Goal: Communication & Community: Answer question/provide support

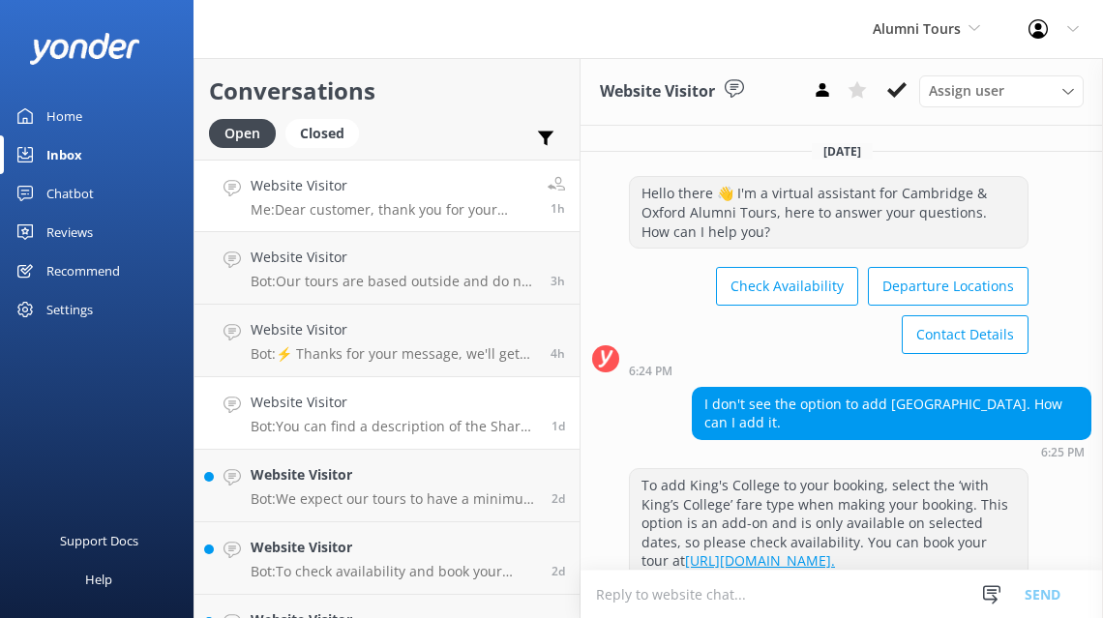
click at [432, 192] on h4 "Website Visitor" at bounding box center [392, 185] width 282 height 21
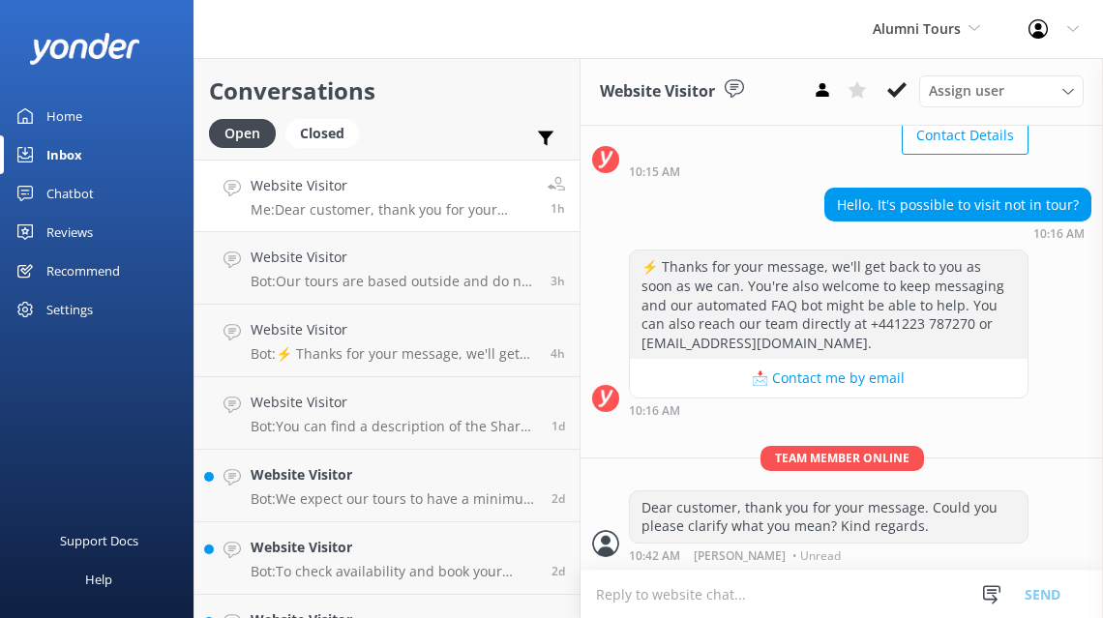
click at [407, 202] on p "Me: Dear customer, thank you for your message. Could you please clarify what yo…" at bounding box center [392, 209] width 282 height 17
click at [751, 523] on div "Dear customer, thank you for your message. Could you please clarify what you me…" at bounding box center [829, 516] width 398 height 51
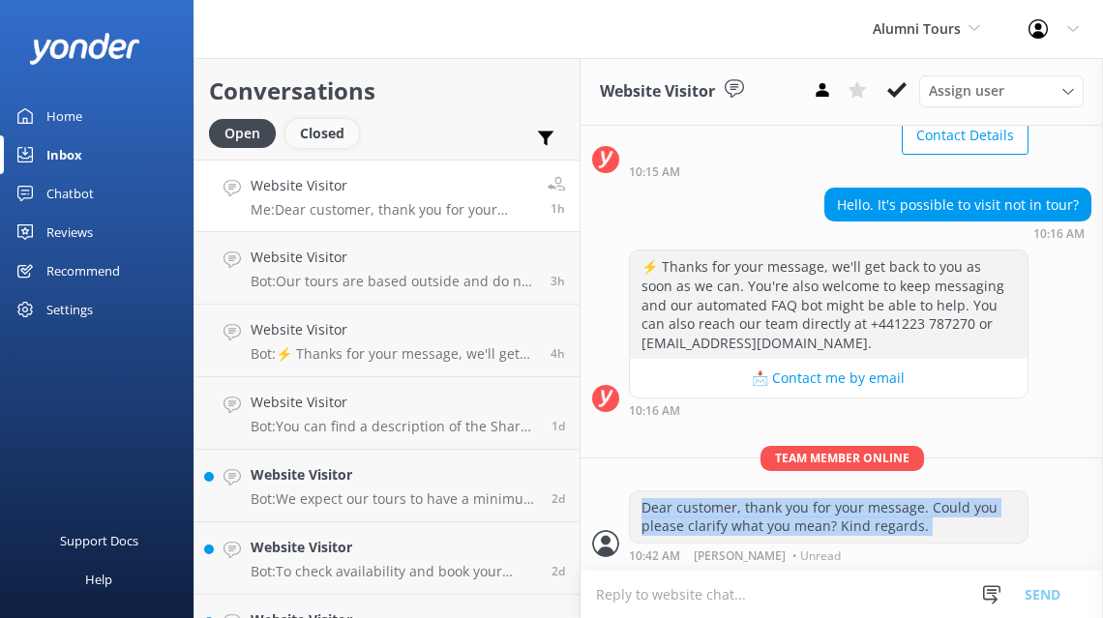
click at [305, 134] on div "Closed" at bounding box center [322, 133] width 74 height 29
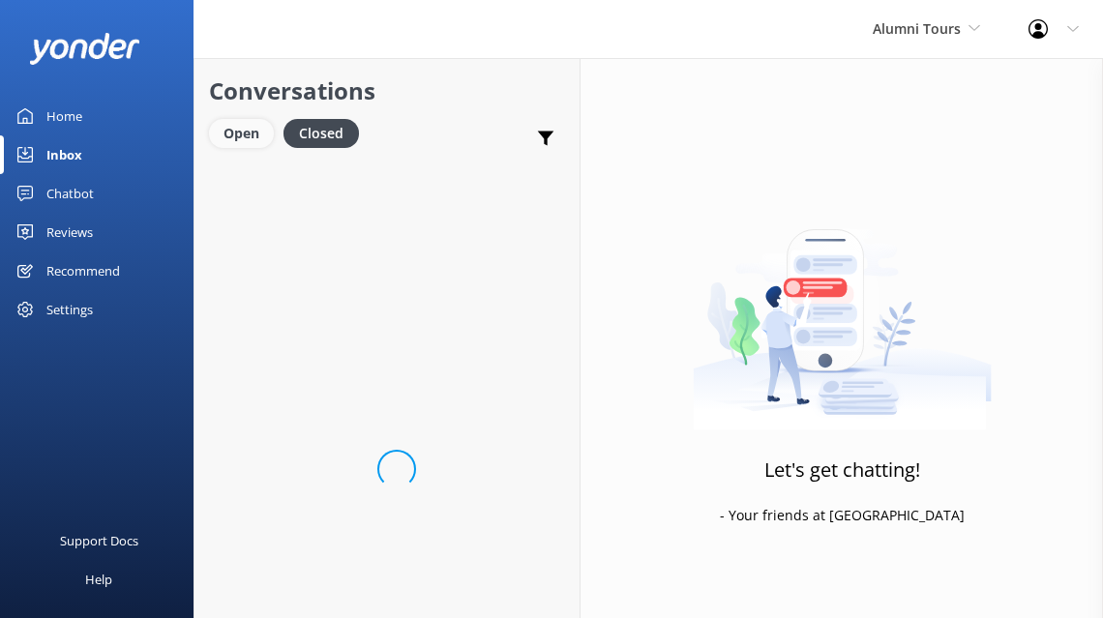
click at [256, 133] on div "Open" at bounding box center [241, 133] width 65 height 29
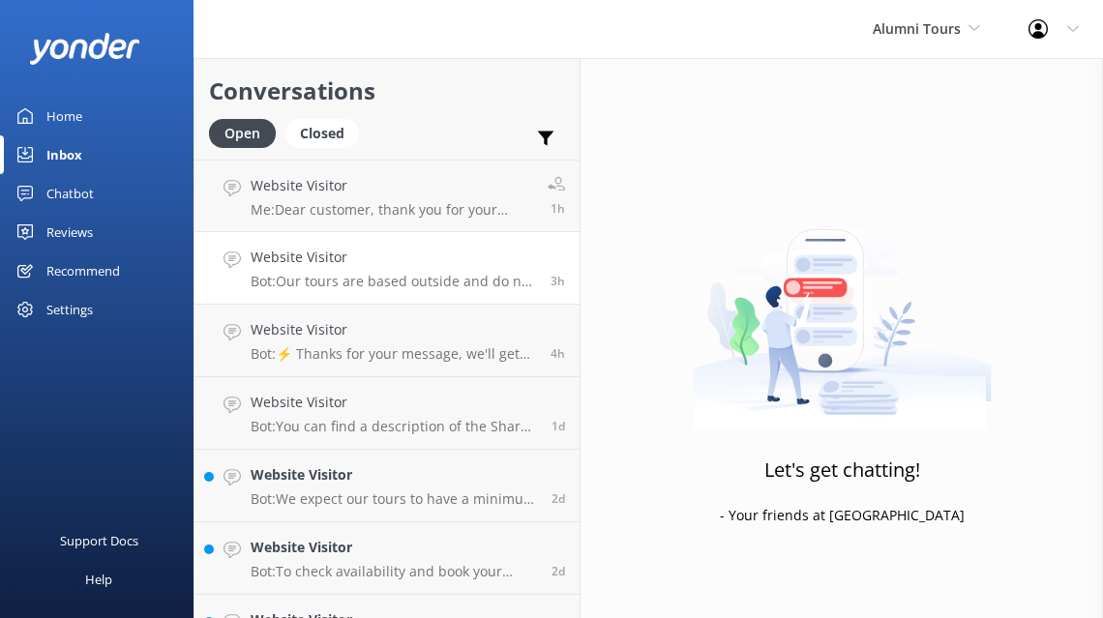
click at [365, 268] on h4 "Website Visitor" at bounding box center [393, 257] width 285 height 21
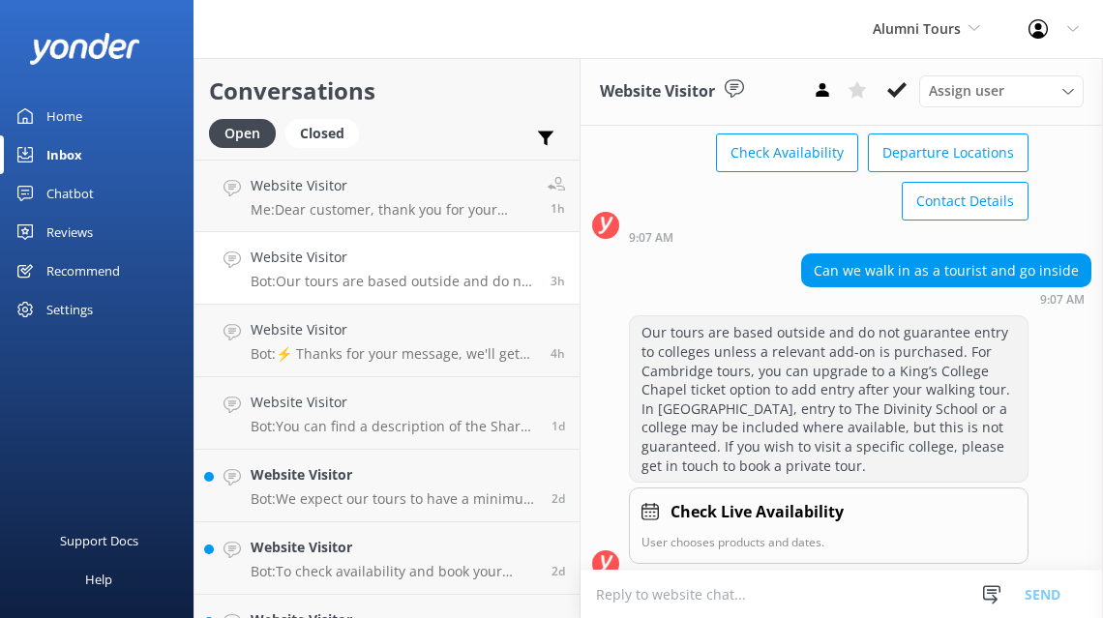
scroll to position [155, 0]
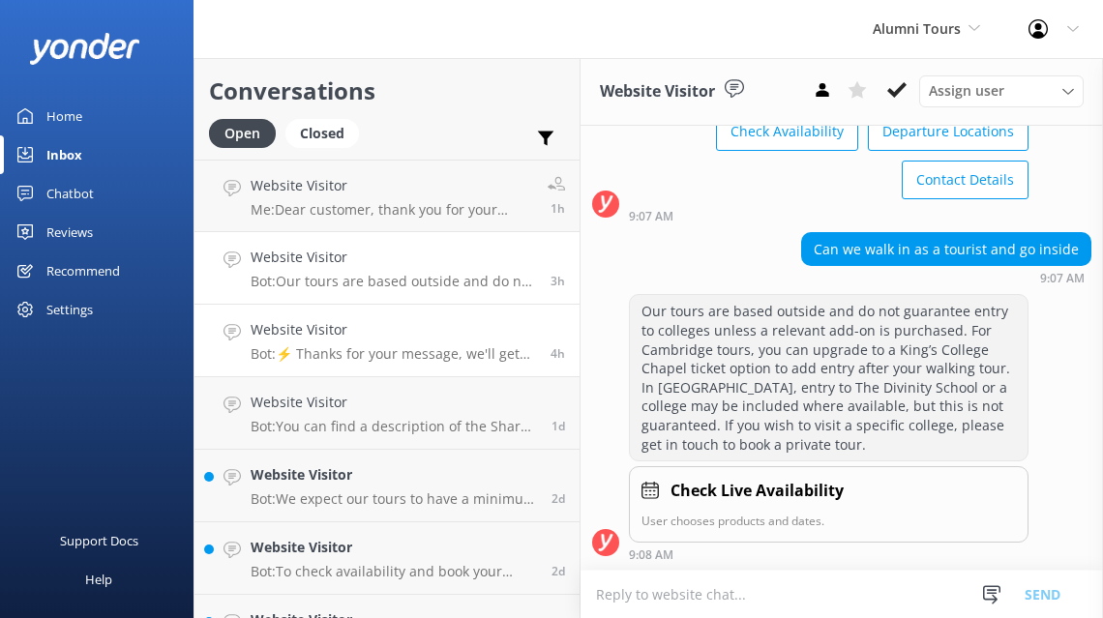
click at [292, 325] on h4 "Website Visitor" at bounding box center [393, 329] width 285 height 21
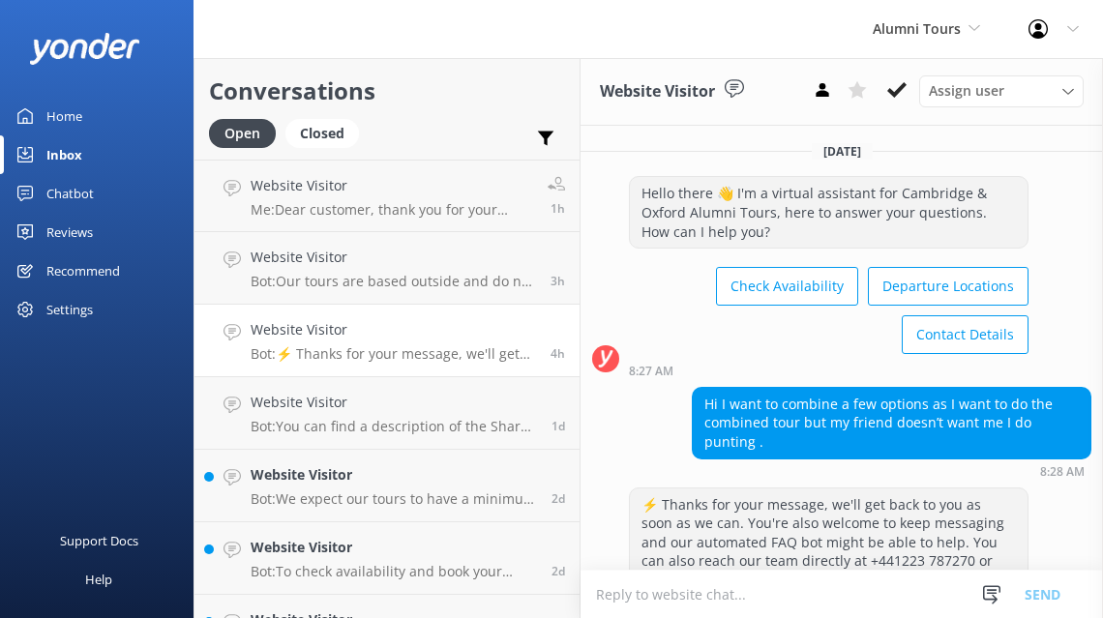
scroll to position [93, 0]
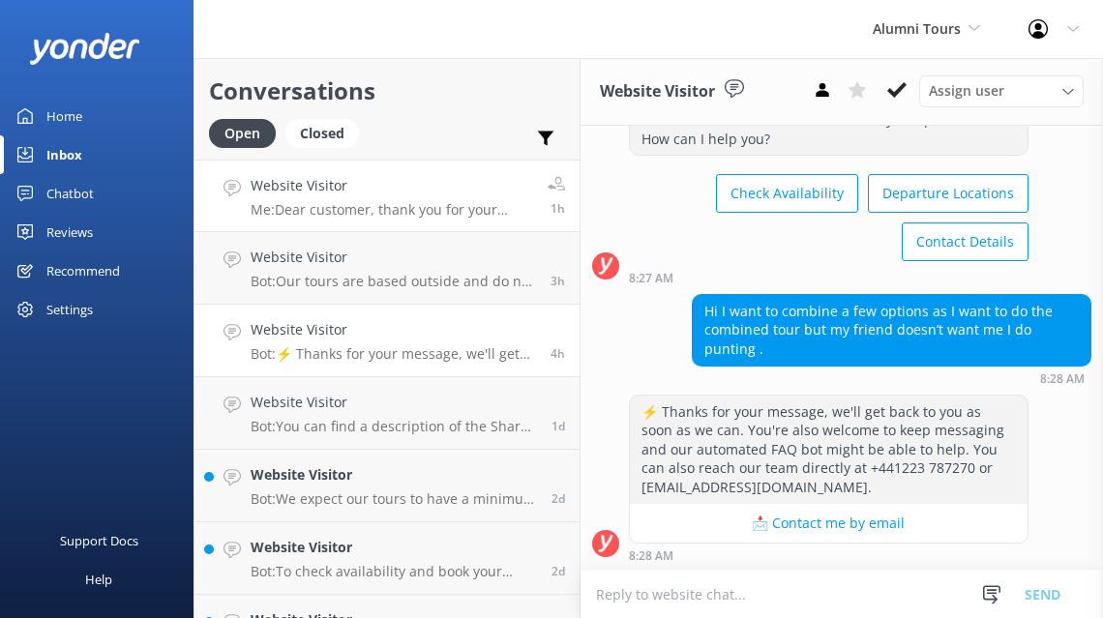
click at [335, 198] on div "Website Visitor Me: Dear customer, thank you for your message. Could you please…" at bounding box center [392, 196] width 282 height 42
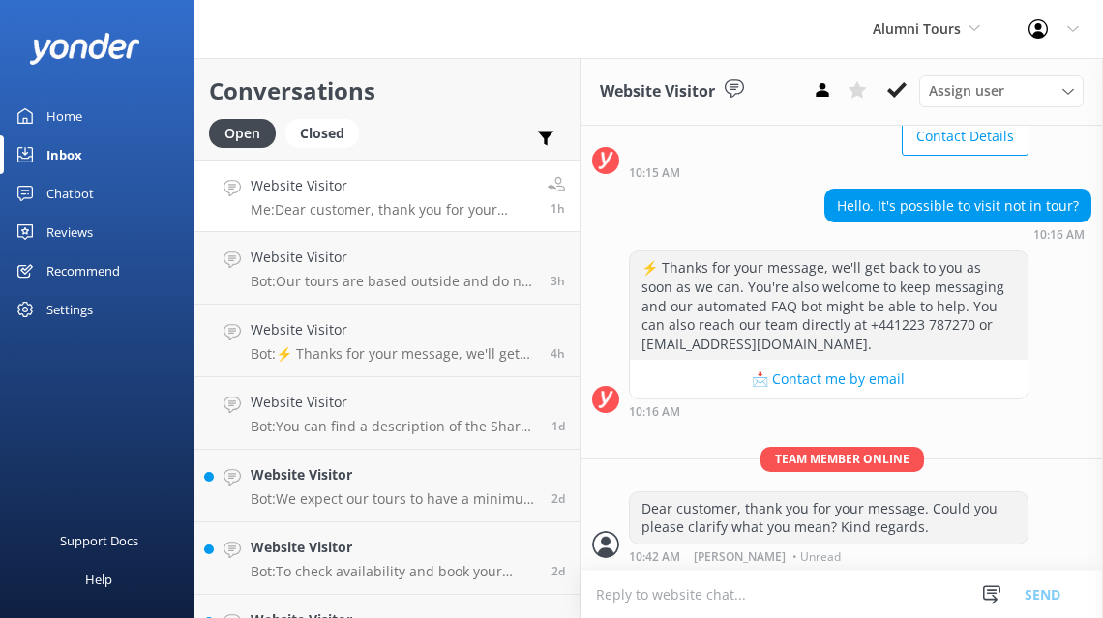
scroll to position [199, 0]
click at [389, 339] on h4 "Website Visitor" at bounding box center [393, 329] width 285 height 21
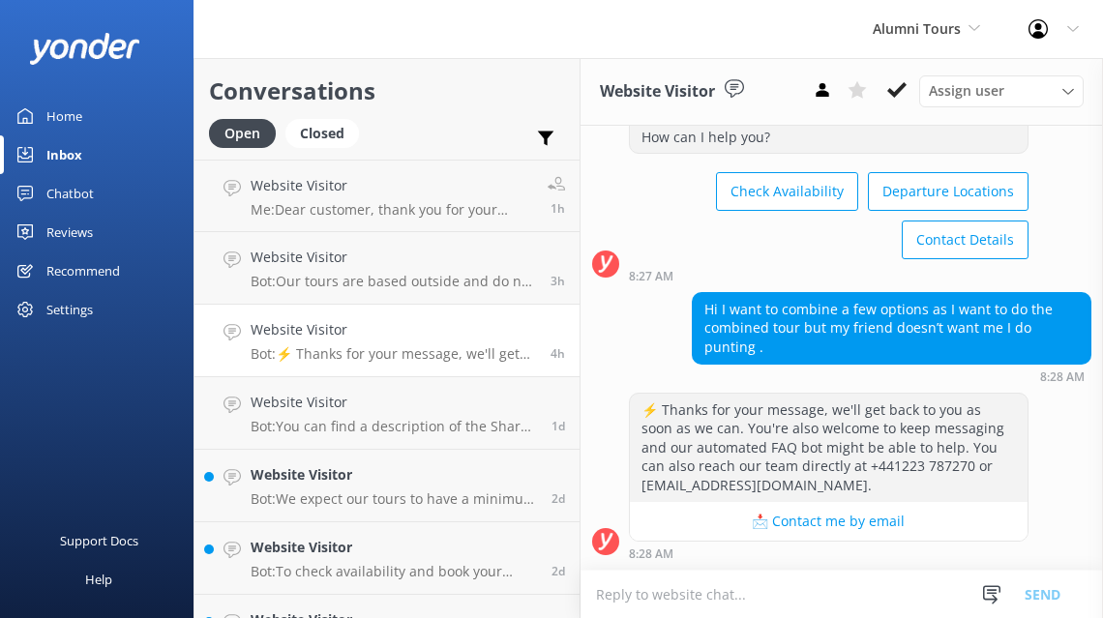
scroll to position [93, 0]
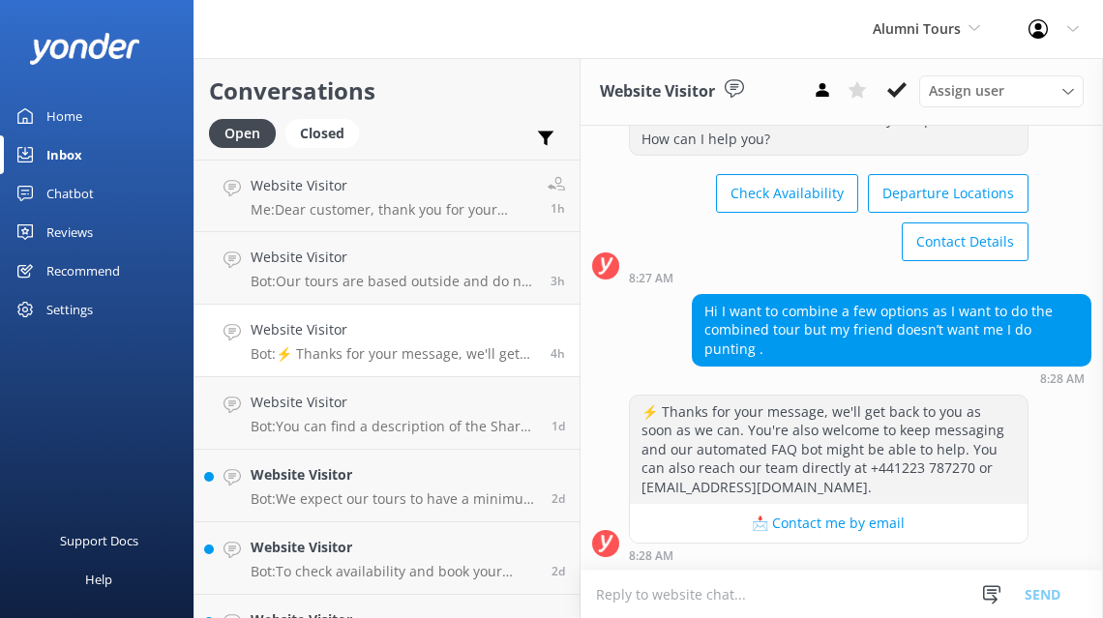
click at [669, 582] on textarea at bounding box center [841, 594] width 522 height 47
click at [314, 397] on h4 "Website Visitor" at bounding box center [394, 402] width 286 height 21
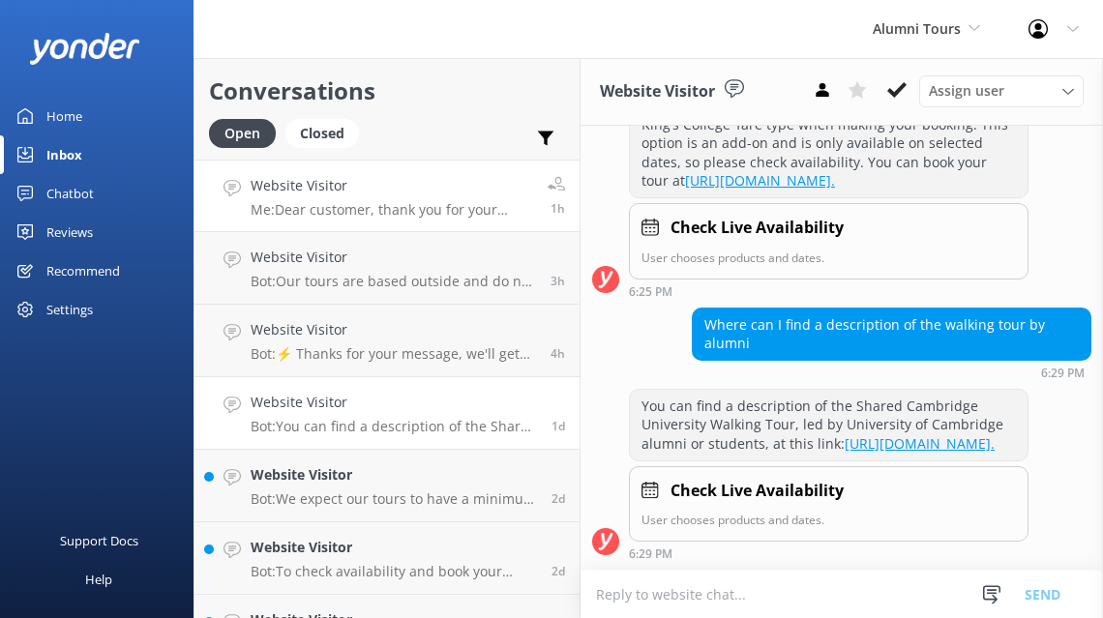
click at [373, 184] on h4 "Website Visitor" at bounding box center [392, 185] width 282 height 21
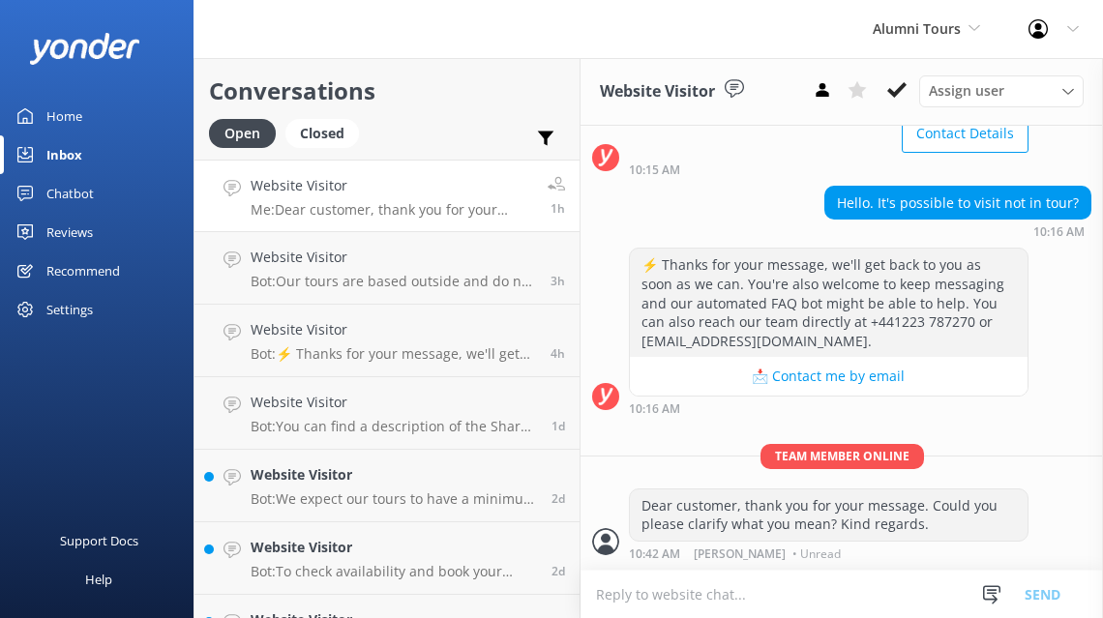
scroll to position [199, 0]
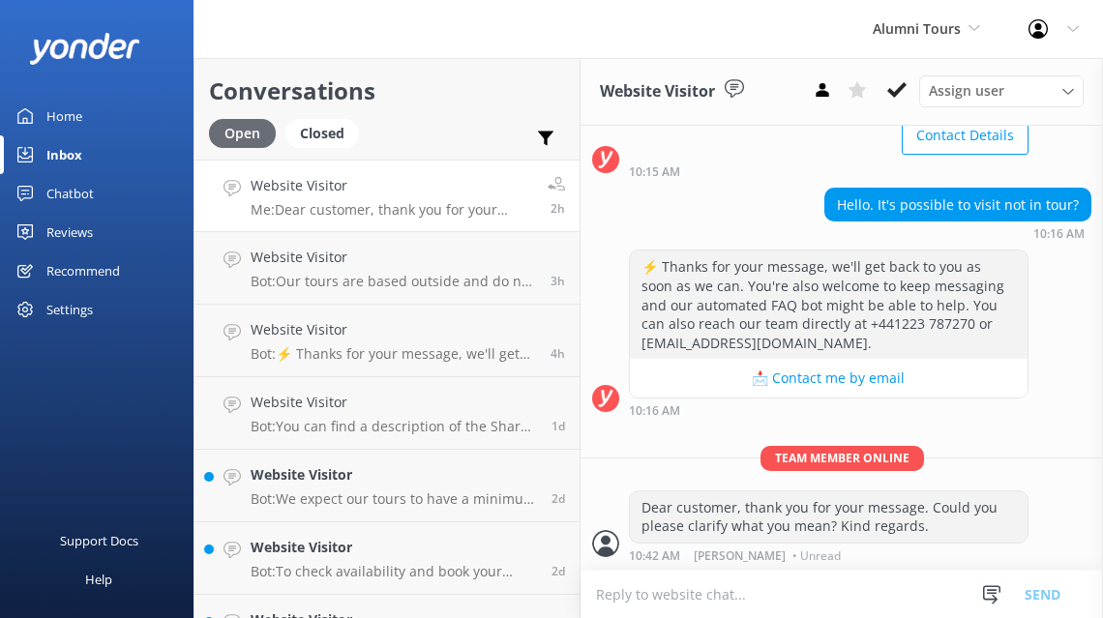
click at [231, 127] on div "Open" at bounding box center [242, 133] width 67 height 29
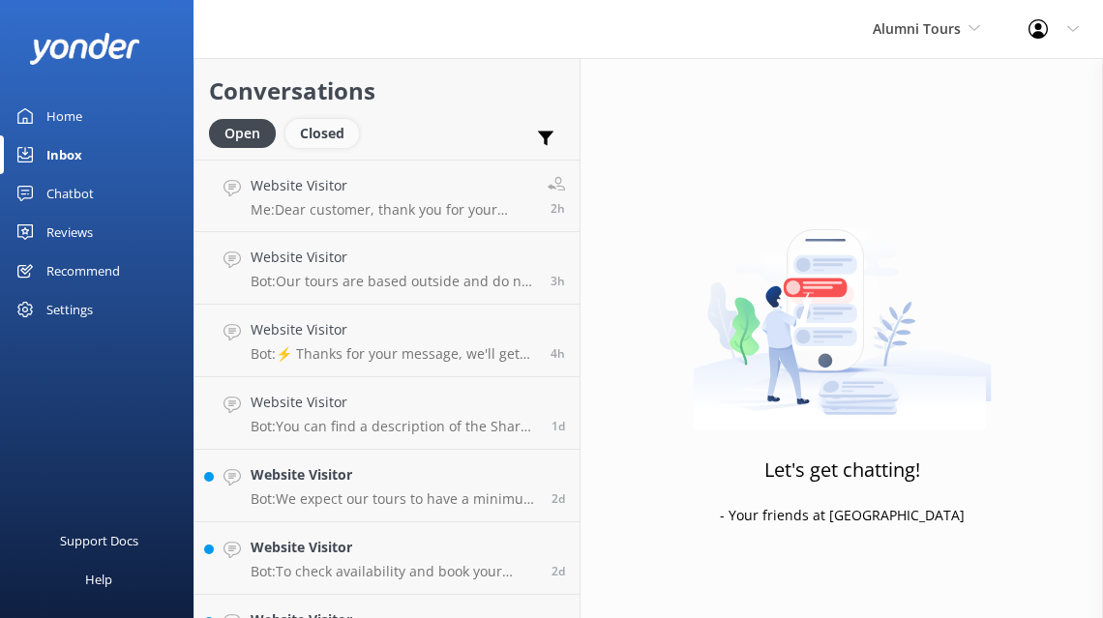
click at [314, 133] on div "Closed" at bounding box center [322, 133] width 74 height 29
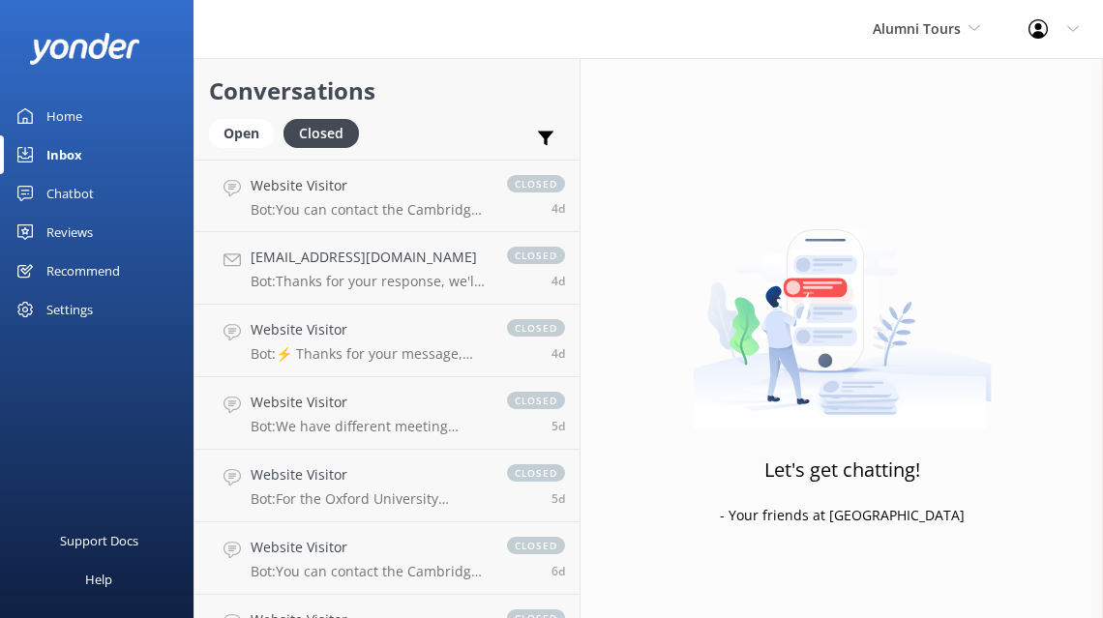
click at [241, 115] on div "Conversations Open Closed Important Assigned to me Unassigned" at bounding box center [386, 109] width 385 height 102
click at [236, 126] on div "Open" at bounding box center [241, 133] width 65 height 29
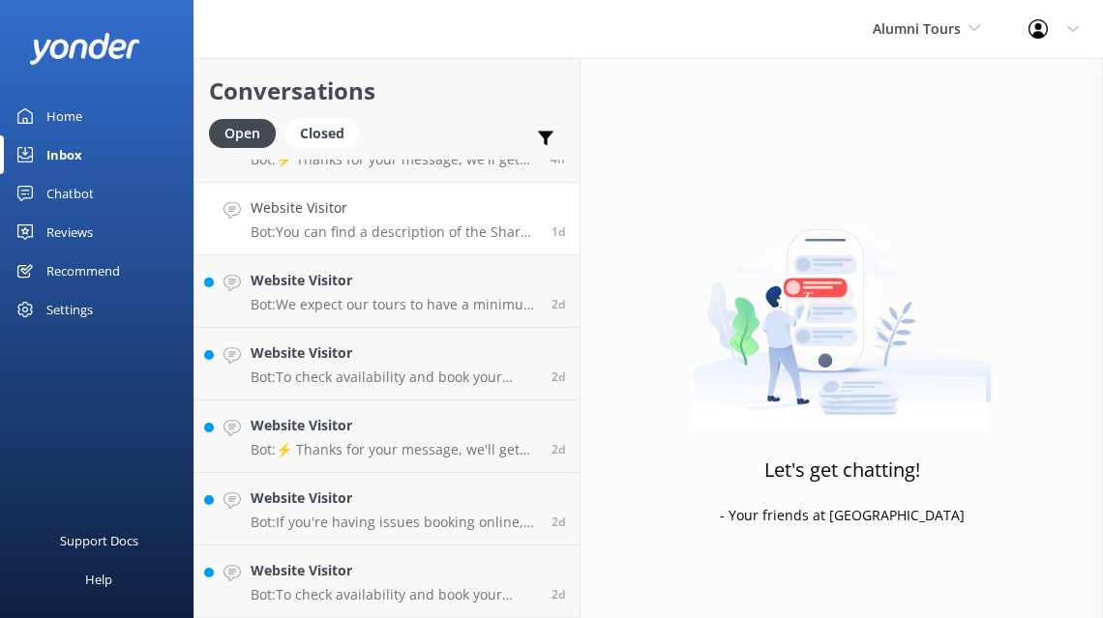
scroll to position [702, 0]
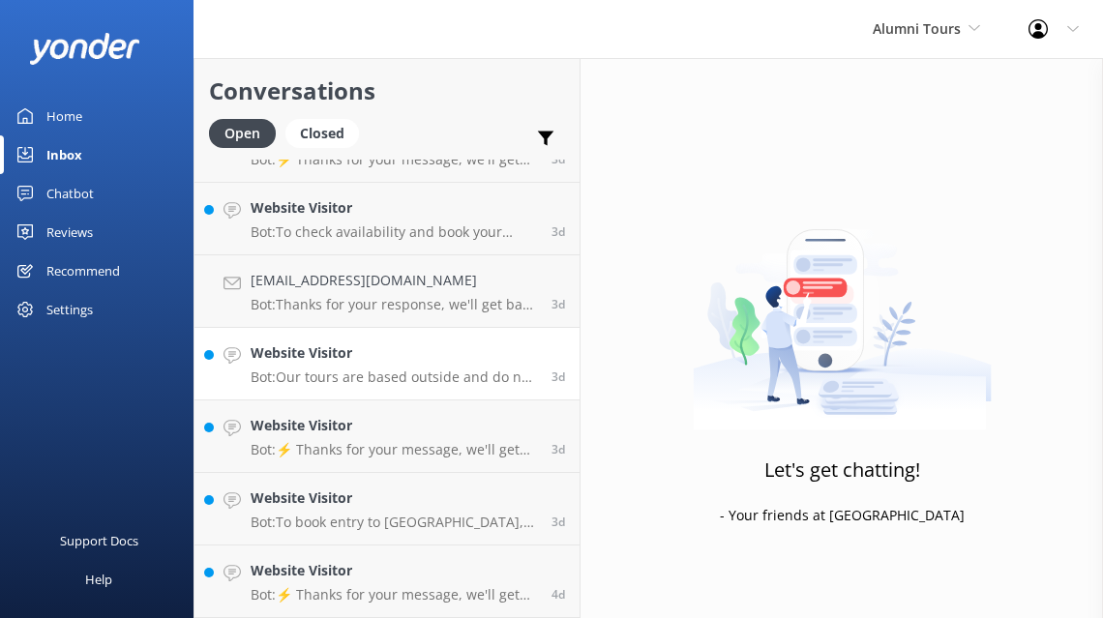
click at [289, 362] on h4 "Website Visitor" at bounding box center [394, 352] width 286 height 21
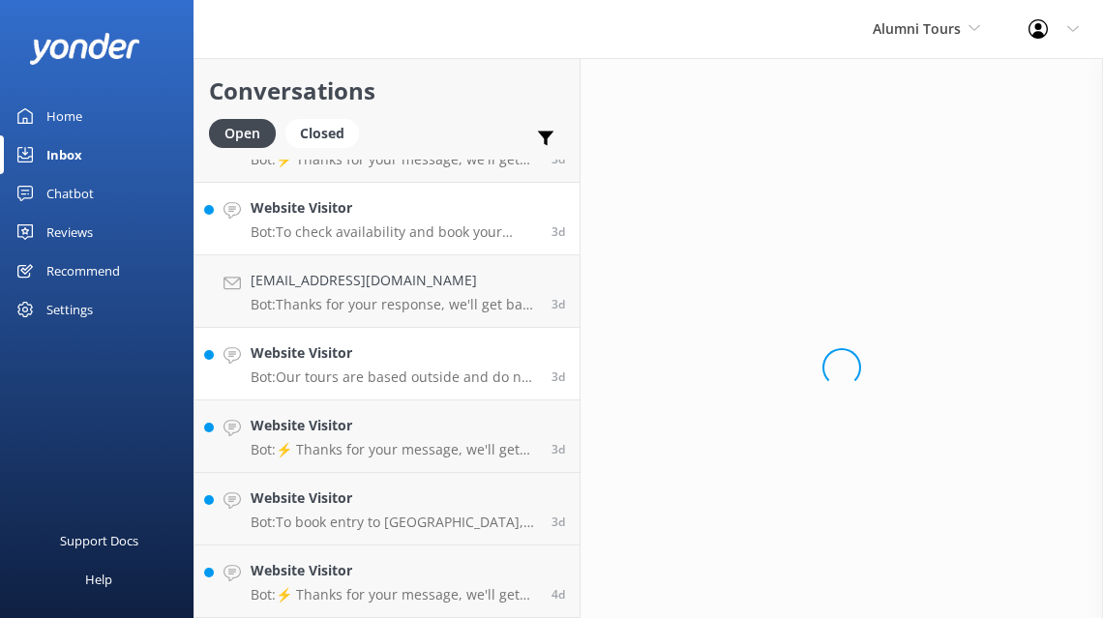
click at [322, 232] on p "Bot: To check availability and book your Cambridge & Oxford Alumni Tour, please…" at bounding box center [394, 231] width 286 height 17
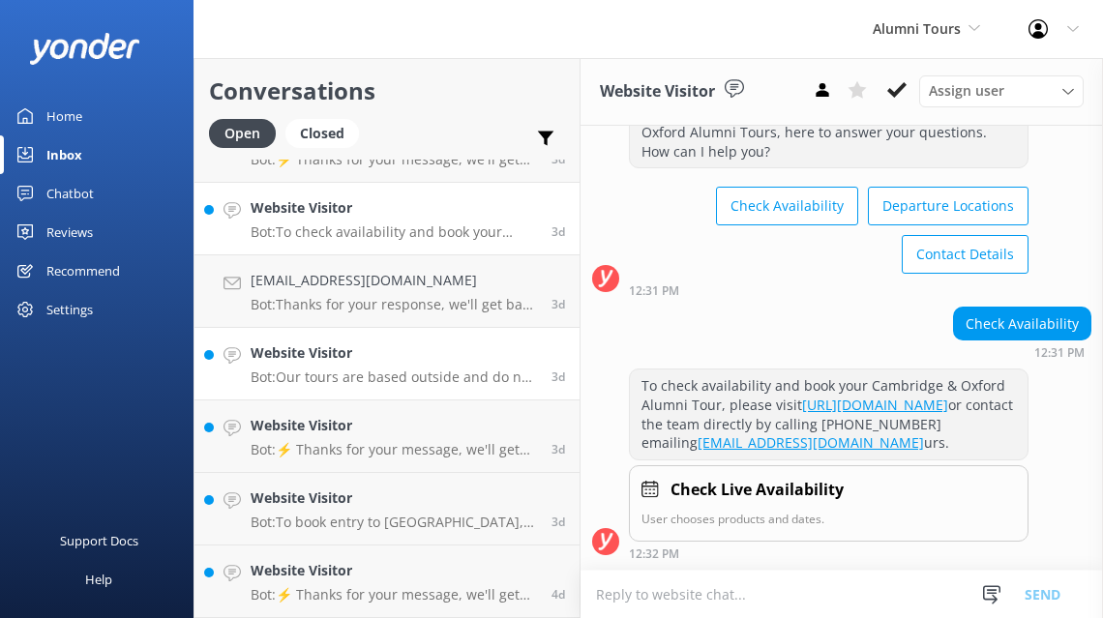
click at [311, 384] on p "Bot: Our tours are based outside and do not guarantee entry to colleges unless …" at bounding box center [394, 377] width 286 height 17
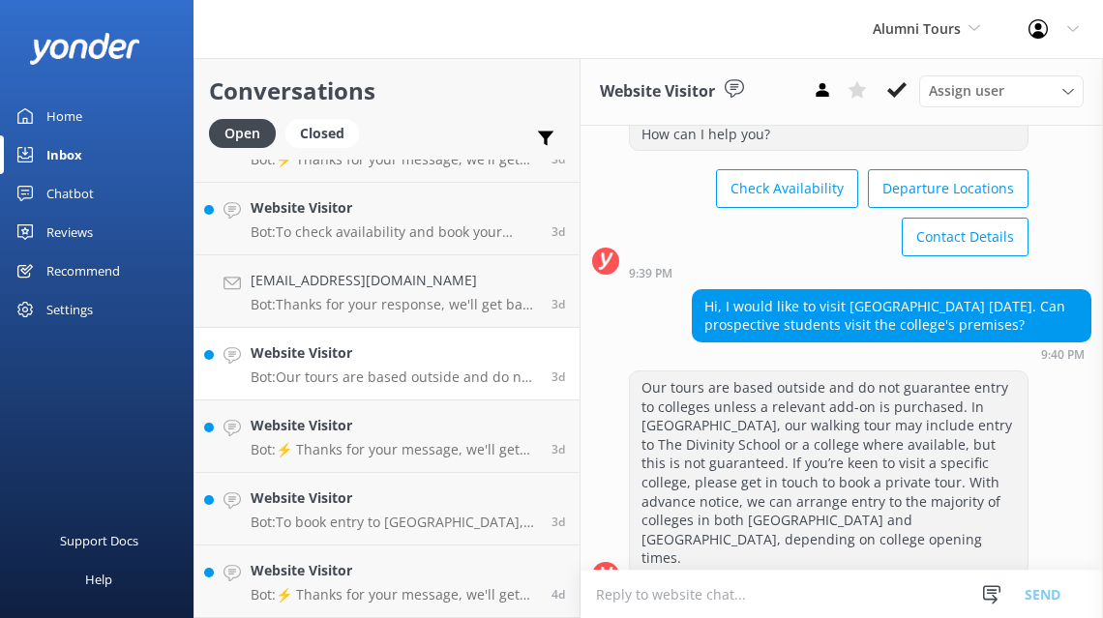
scroll to position [92, 0]
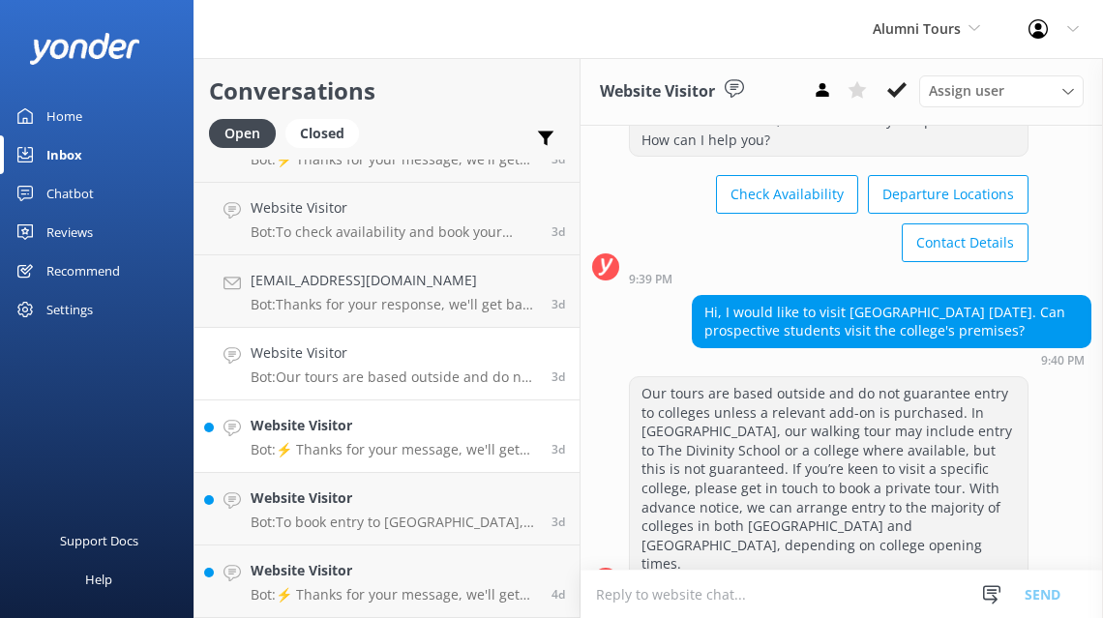
click at [319, 438] on div "Website Visitor Bot: ⚡ Thanks for your message, we'll get back to you as soon a…" at bounding box center [394, 436] width 286 height 43
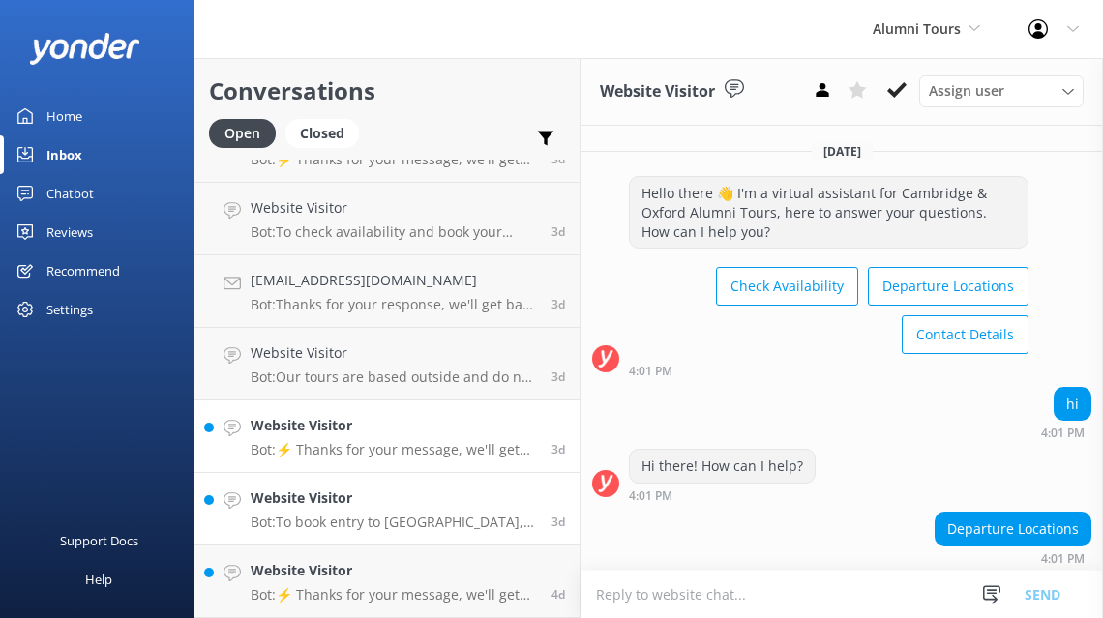
click at [370, 496] on h4 "Website Visitor" at bounding box center [394, 498] width 286 height 21
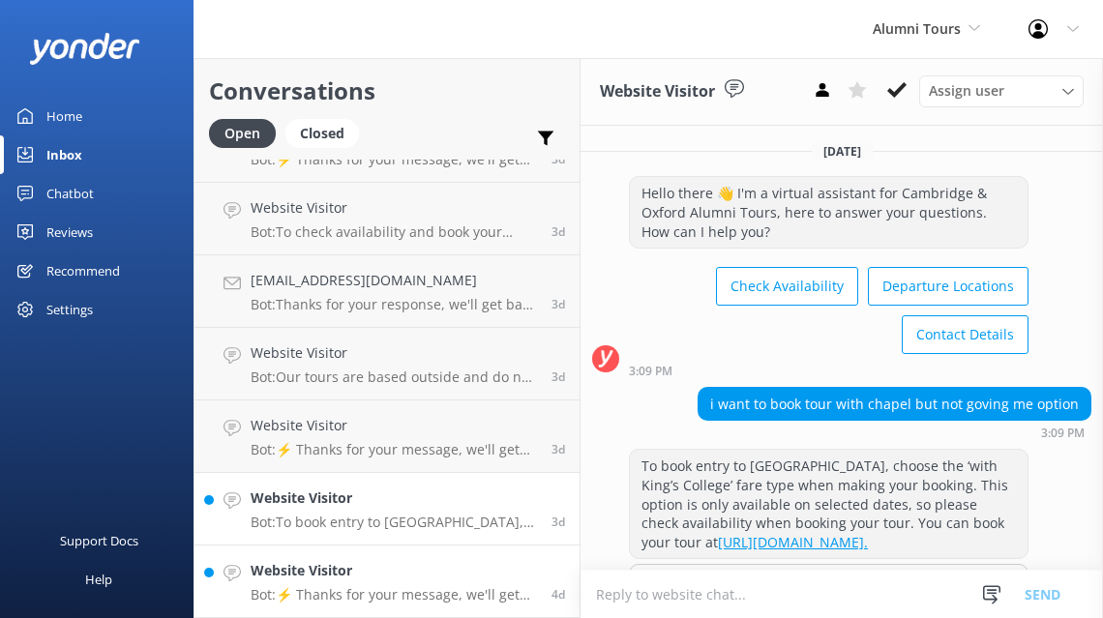
click at [416, 560] on h4 "Website Visitor" at bounding box center [394, 570] width 286 height 21
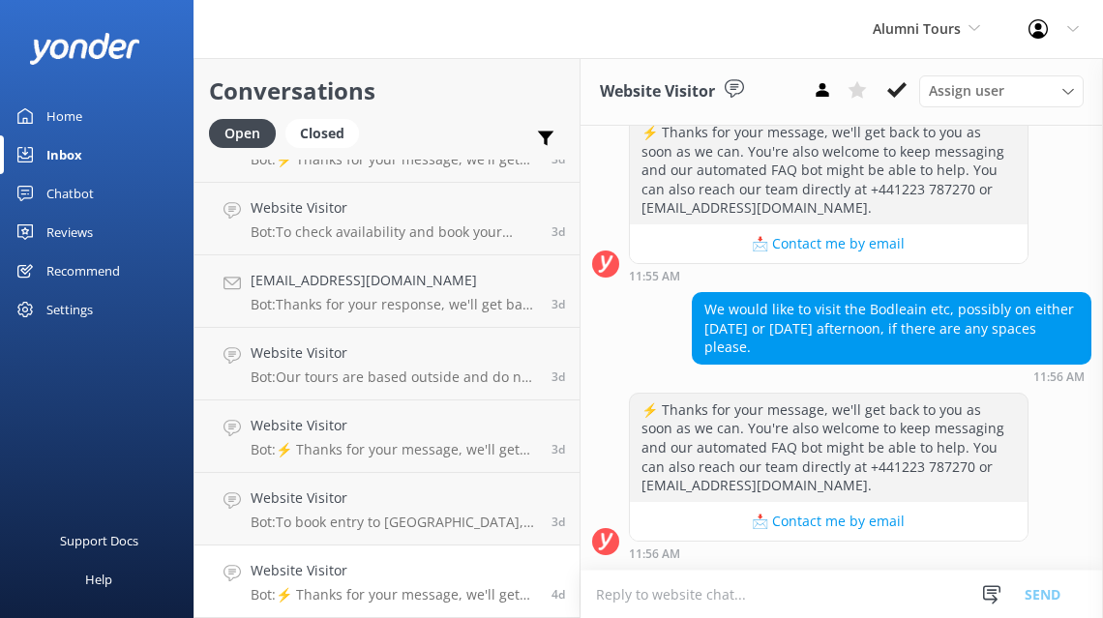
scroll to position [614, 0]
click at [92, 123] on link "Home" at bounding box center [96, 116] width 193 height 39
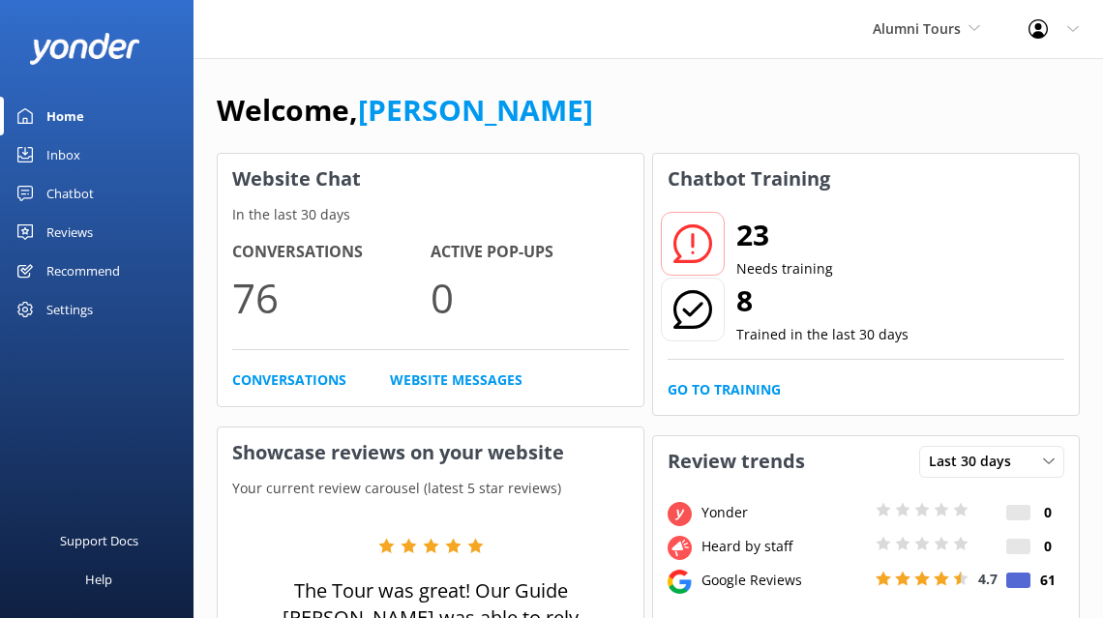
click at [697, 245] on icon at bounding box center [692, 243] width 39 height 39
click at [754, 228] on h2 "23" at bounding box center [784, 235] width 97 height 46
click at [732, 384] on link "Go to Training" at bounding box center [723, 389] width 113 height 21
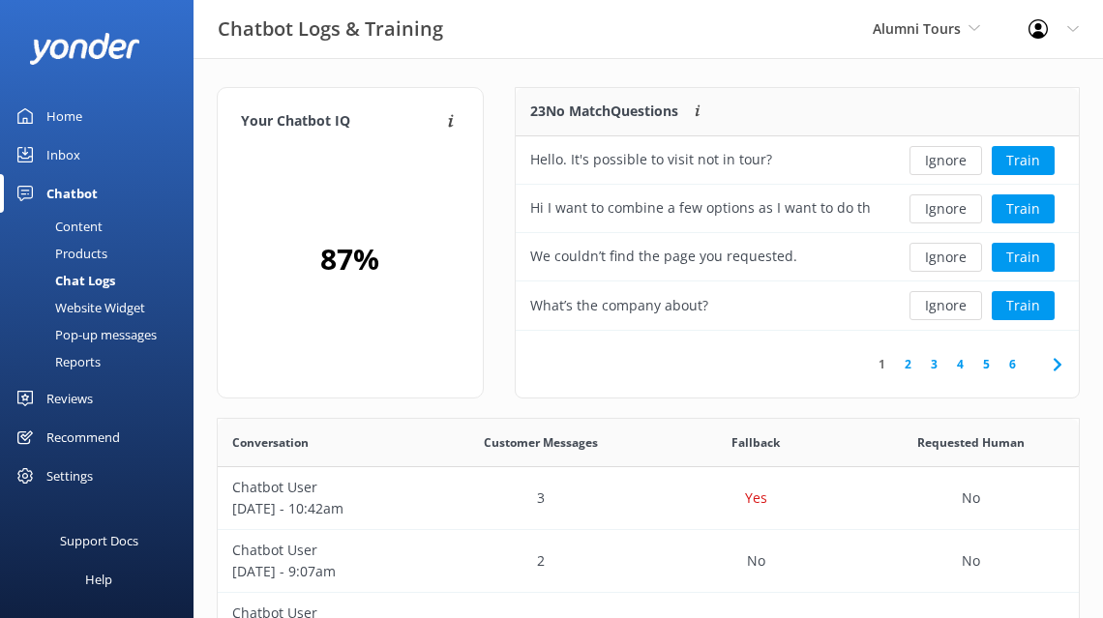
scroll to position [243, 563]
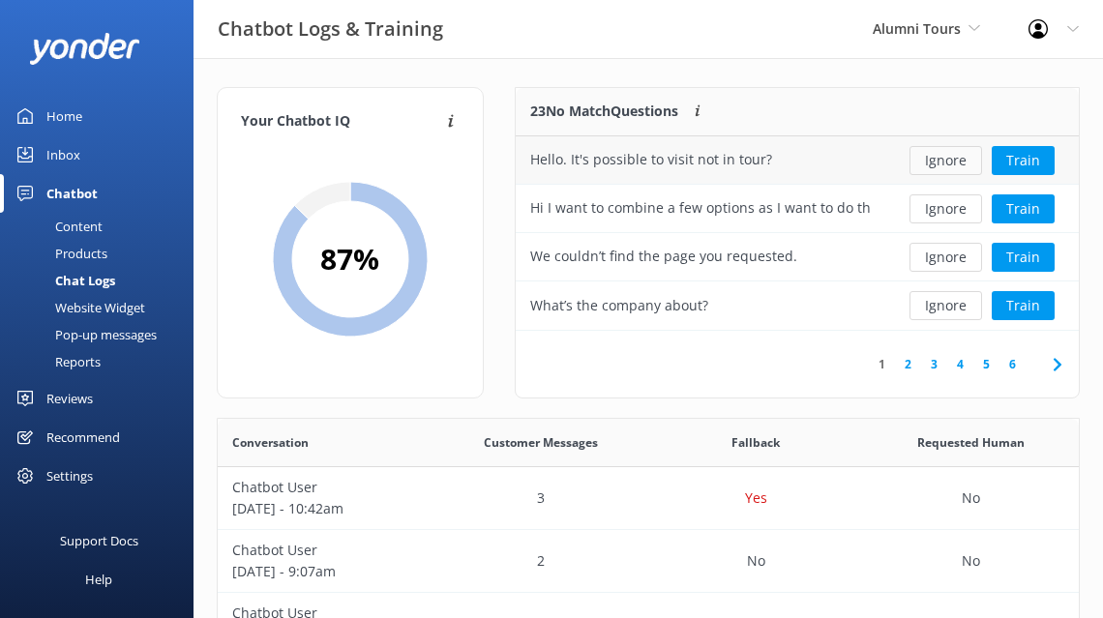
click at [930, 160] on button "Ignore" at bounding box center [945, 160] width 73 height 29
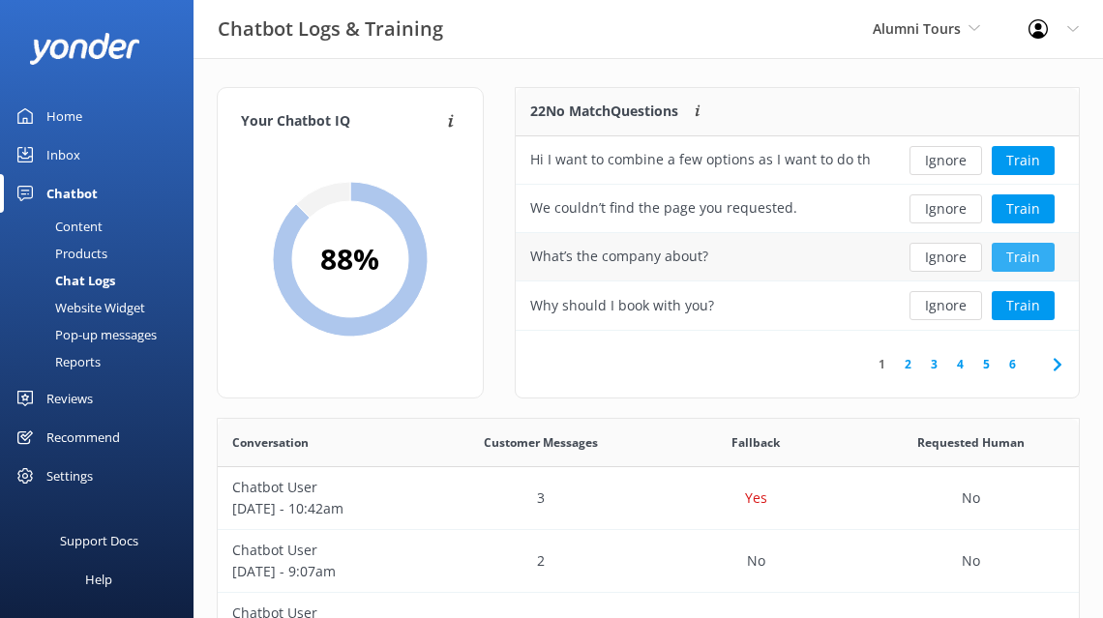
click at [1016, 253] on button "Train" at bounding box center [1023, 257] width 63 height 29
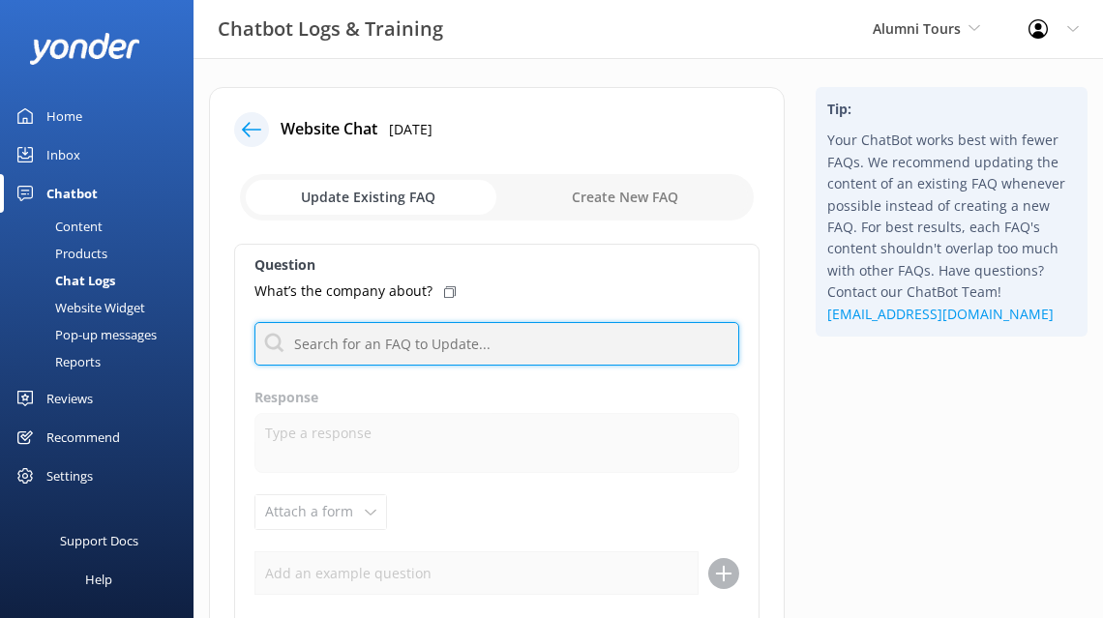
click at [492, 341] on input "text" at bounding box center [496, 344] width 485 height 44
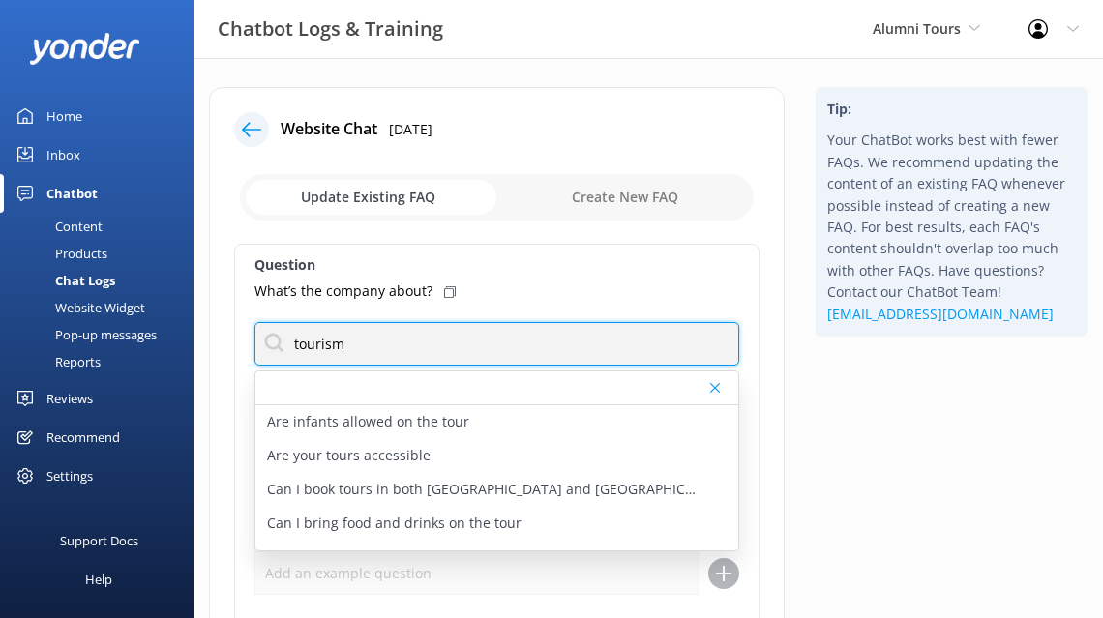
type input "tourism"
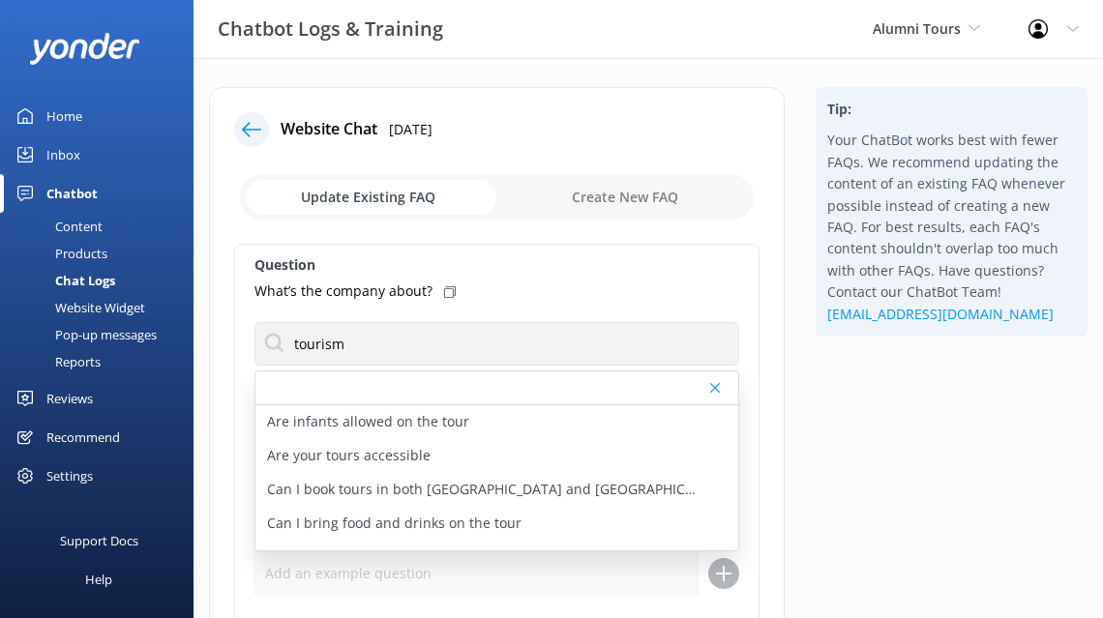
click at [898, 443] on div "Tip: Your ChatBot works best with fewer FAQs. We recommend updating the content…" at bounding box center [951, 443] width 303 height 713
